Goal: Check status

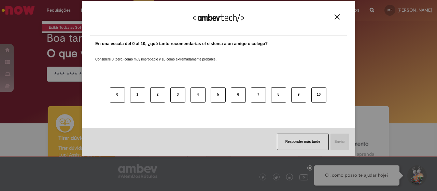
click at [62, 29] on div "¡Agradecemos sus comentarios! En una escala del 0 al 10, ¿qué tanto recomendarí…" at bounding box center [218, 95] width 437 height 191
click at [337, 18] on img "Close" at bounding box center [336, 16] width 5 height 5
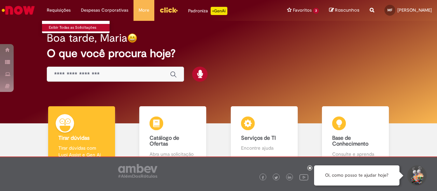
click at [56, 24] on link "Exibir Todas as Solicitações" at bounding box center [79, 28] width 75 height 8
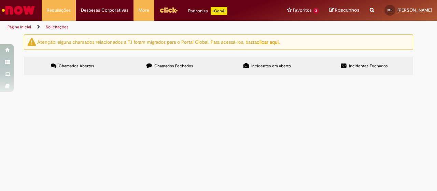
click at [170, 65] on span "Chamados Fechados" at bounding box center [173, 65] width 39 height 5
click at [0, 0] on span "[PERSON_NAME] dia, A minha carta de fiança está prestes a vencer, estou precisa…" at bounding box center [0, 0] width 0 height 0
click at [0, 0] on td "[PERSON_NAME] dia, A minha carta de fiança está prestes a vencer, estou precisa…" at bounding box center [0, 0] width 0 height 0
click at [0, 0] on span "Carta Fiança" at bounding box center [0, 0] width 0 height 0
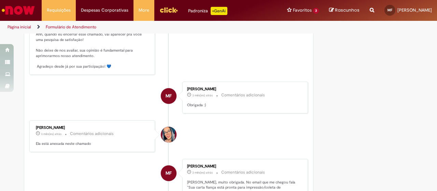
scroll to position [512, 0]
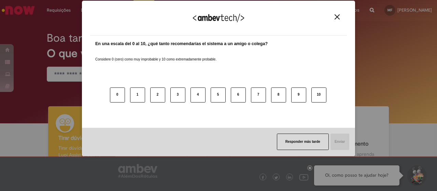
click at [336, 15] on img "Close" at bounding box center [336, 16] width 5 height 5
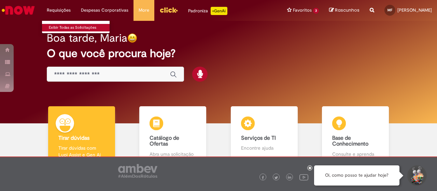
click at [59, 24] on link "Exibir Todas as Solicitações" at bounding box center [79, 28] width 75 height 8
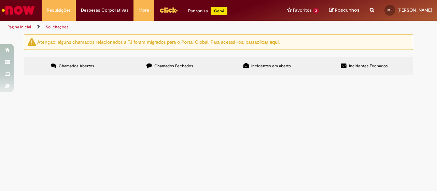
click at [181, 65] on span "Chamados Fechados" at bounding box center [173, 65] width 39 height 5
click at [0, 0] on span "[PERSON_NAME] dia, A minha carta de fiança está prestes a vencer, estou precisa…" at bounding box center [0, 0] width 0 height 0
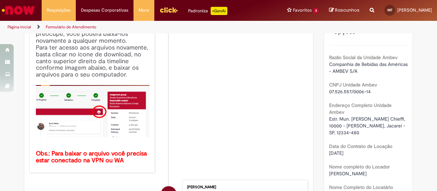
scroll to position [141, 0]
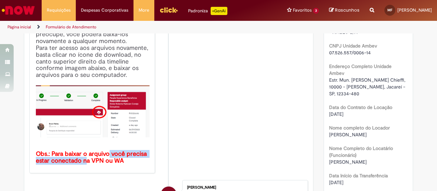
drag, startPoint x: 84, startPoint y: 160, endPoint x: 106, endPoint y: 156, distance: 21.8
click at [106, 156] on b "Obs.: Para baixar o arquivo você precisa estar conectado na VPN ou WA" at bounding box center [92, 157] width 113 height 15
click at [190, 155] on li "S Sistema 2 mês(es) atrás 2 meses atrás Comentários adicionais Prezado, usuário…" at bounding box center [168, 66] width 279 height 213
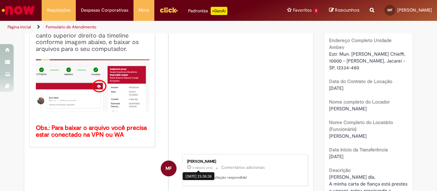
scroll to position [244, 0]
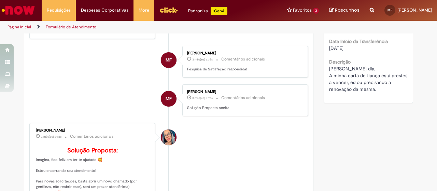
scroll to position [312, 0]
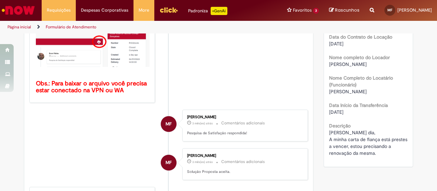
scroll to position [175, 0]
